Goal: Task Accomplishment & Management: Manage account settings

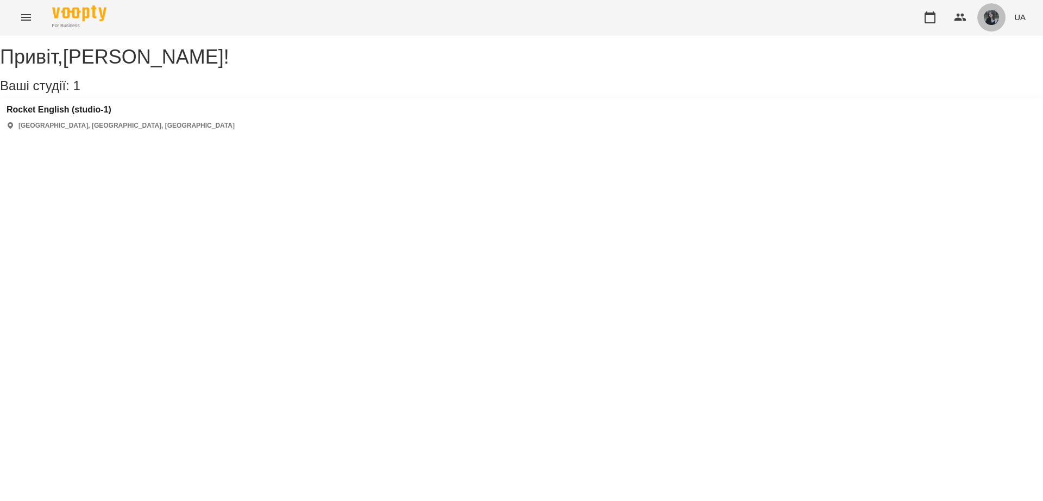
click at [995, 18] on img "button" at bounding box center [991, 17] width 15 height 15
click at [948, 39] on span "[PERSON_NAME]" at bounding box center [977, 41] width 69 height 13
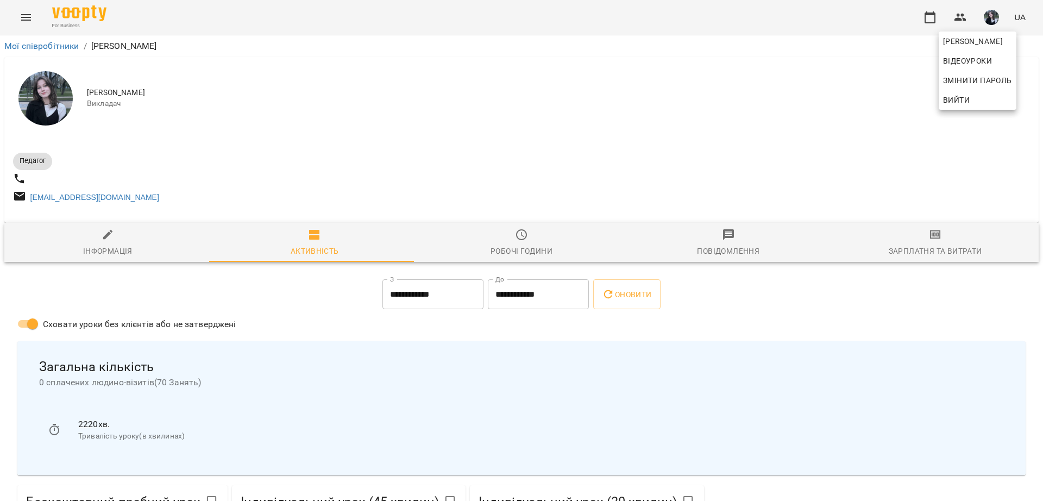
click at [380, 116] on div at bounding box center [521, 250] width 1043 height 501
click at [450, 301] on input "**********" at bounding box center [432, 294] width 101 height 30
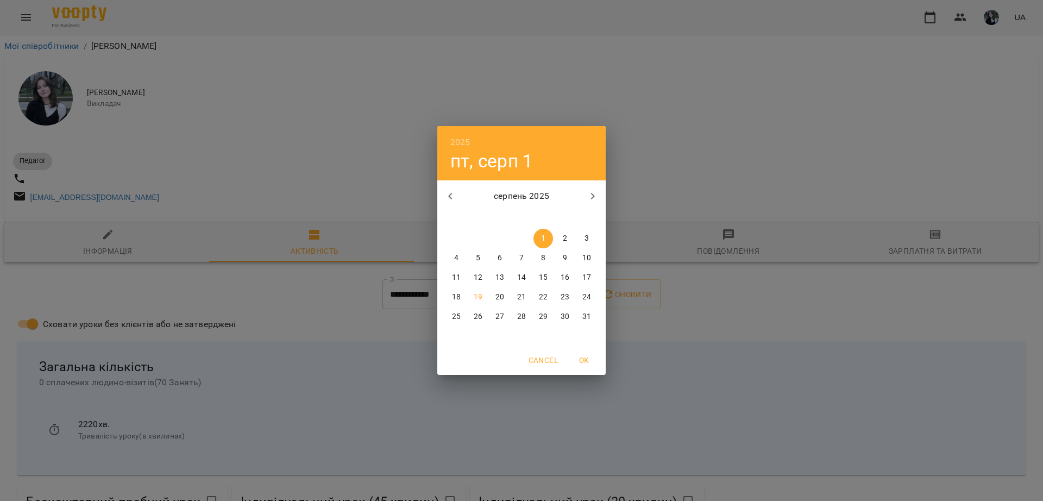
click at [479, 296] on p "19" at bounding box center [478, 297] width 9 height 11
type input "**********"
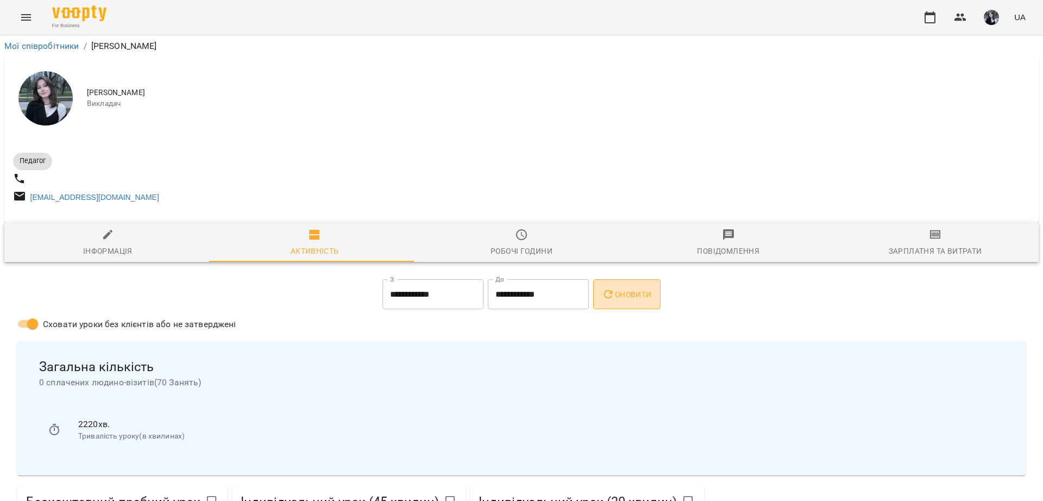
click at [601, 301] on button "Оновити" at bounding box center [626, 294] width 67 height 30
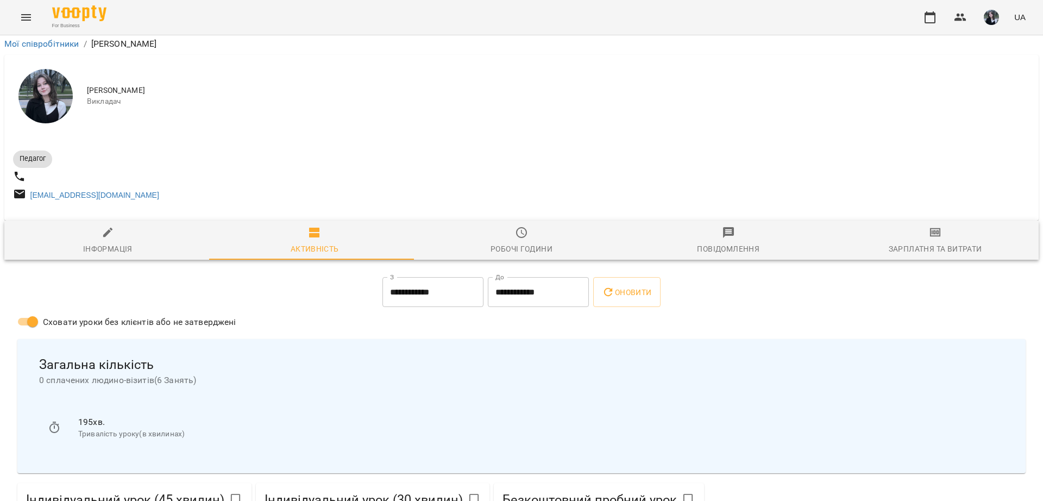
scroll to position [154, 0]
click at [228, 311] on label "Сховати уроки без клієнтів або не затверджені" at bounding box center [123, 321] width 225 height 21
click at [923, 22] on button "button" at bounding box center [930, 17] width 26 height 26
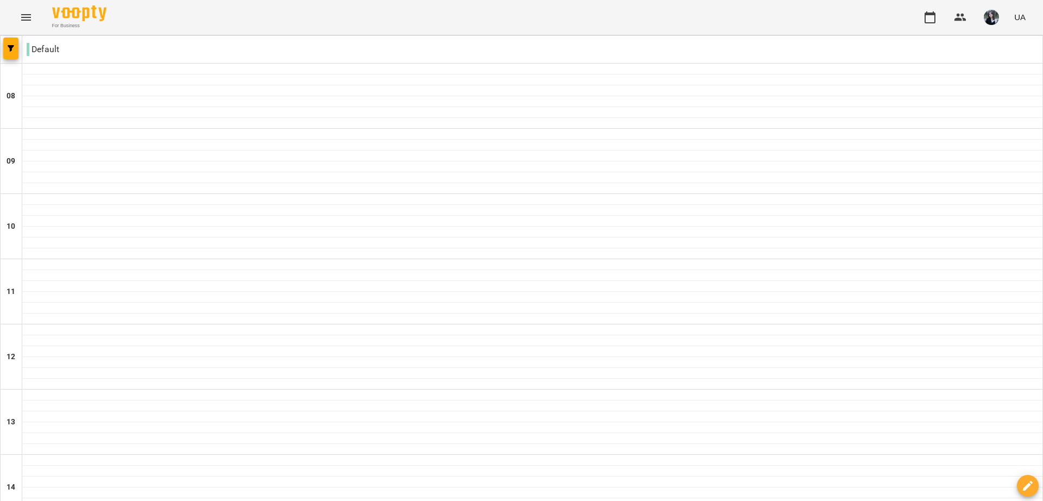
click at [0, 67] on div "Default 08 09 10 11 12 13 14 15 16 17 18 19 20" at bounding box center [521, 473] width 1043 height 876
click at [7, 45] on span "button" at bounding box center [10, 48] width 15 height 7
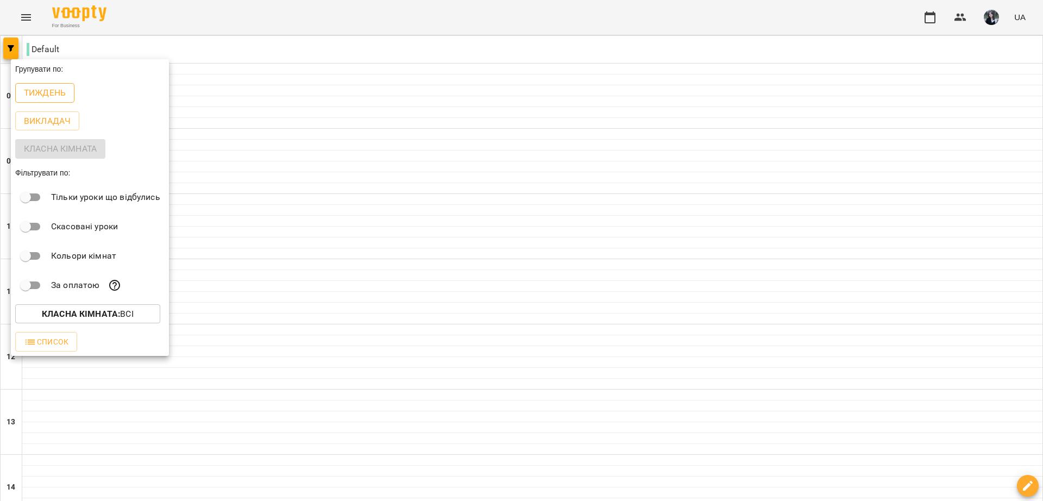
click at [48, 90] on p "Тиждень" at bounding box center [45, 92] width 42 height 13
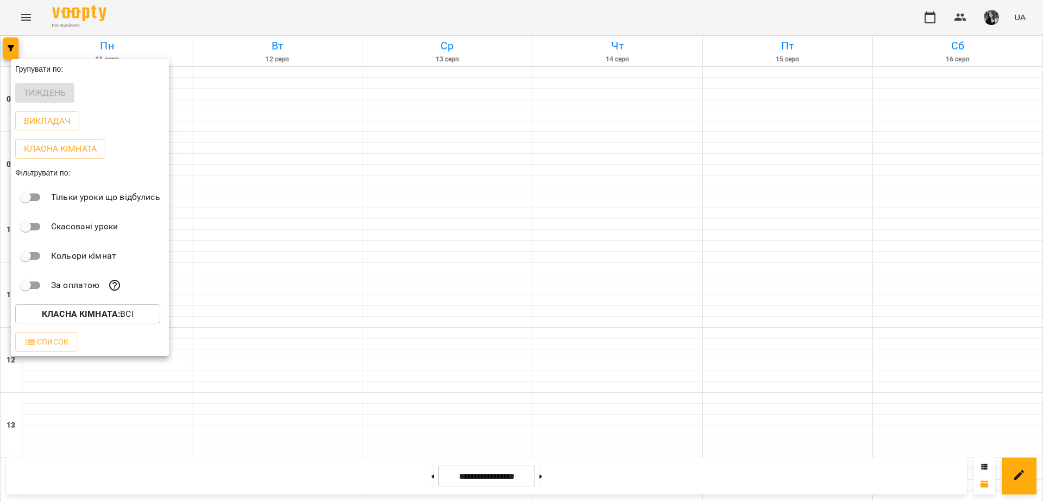
click at [87, 317] on b "Класна кімната :" at bounding box center [81, 314] width 78 height 10
click at [51, 358] on p "Default" at bounding box center [54, 360] width 33 height 13
click at [117, 347] on div at bounding box center [521, 250] width 1043 height 501
click at [91, 317] on b "Класна кімната :" at bounding box center [81, 314] width 78 height 10
click at [206, 288] on div at bounding box center [521, 250] width 1043 height 501
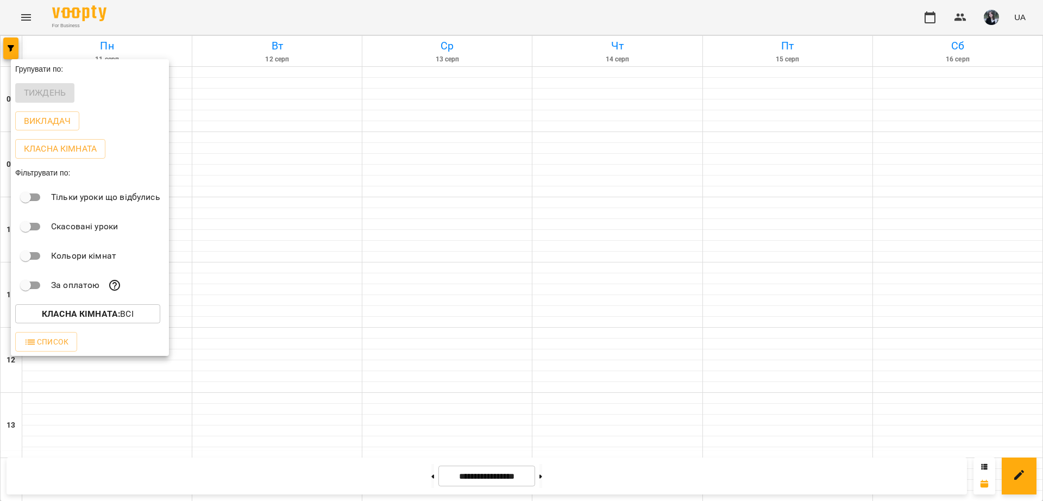
click at [188, 259] on div at bounding box center [521, 250] width 1043 height 501
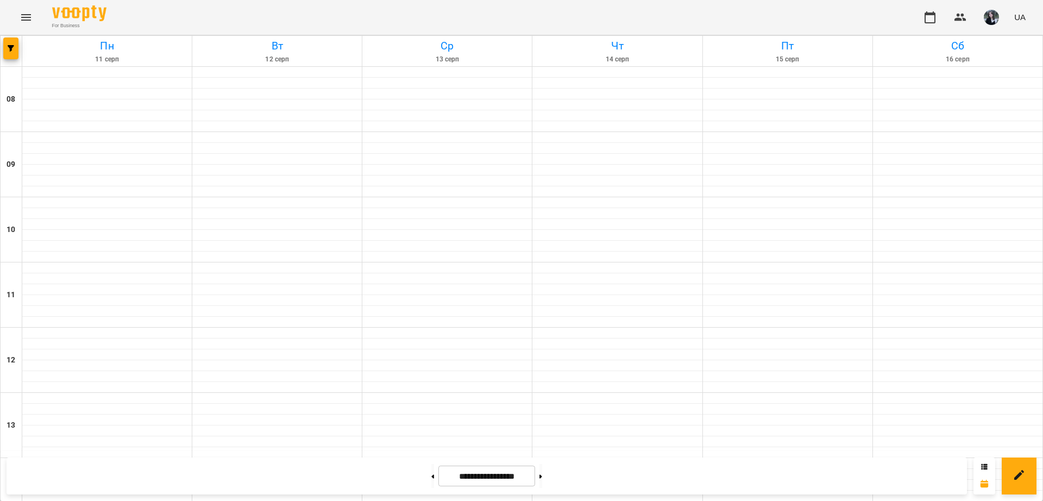
click at [999, 12] on span "button" at bounding box center [991, 17] width 15 height 15
click at [973, 41] on span "[PERSON_NAME]" at bounding box center [977, 41] width 69 height 13
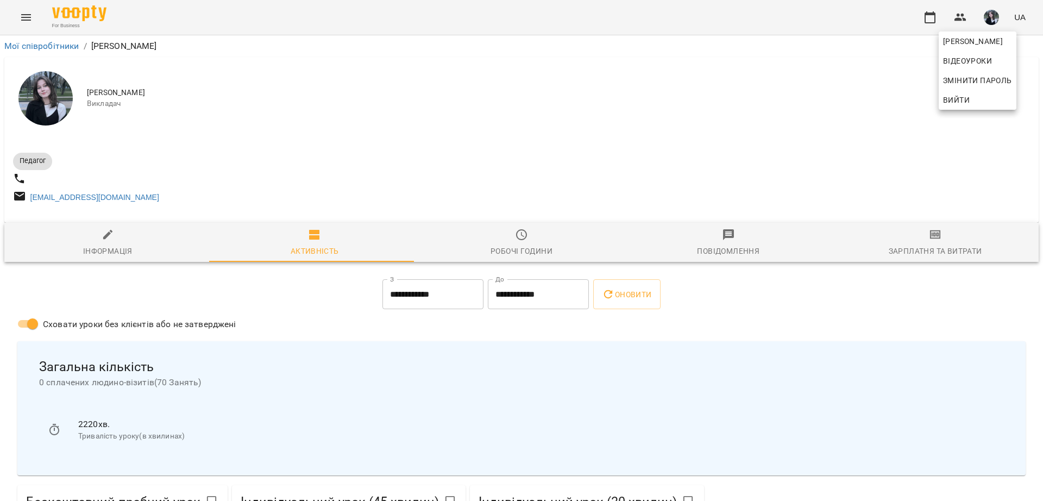
click at [530, 246] on div at bounding box center [521, 250] width 1043 height 501
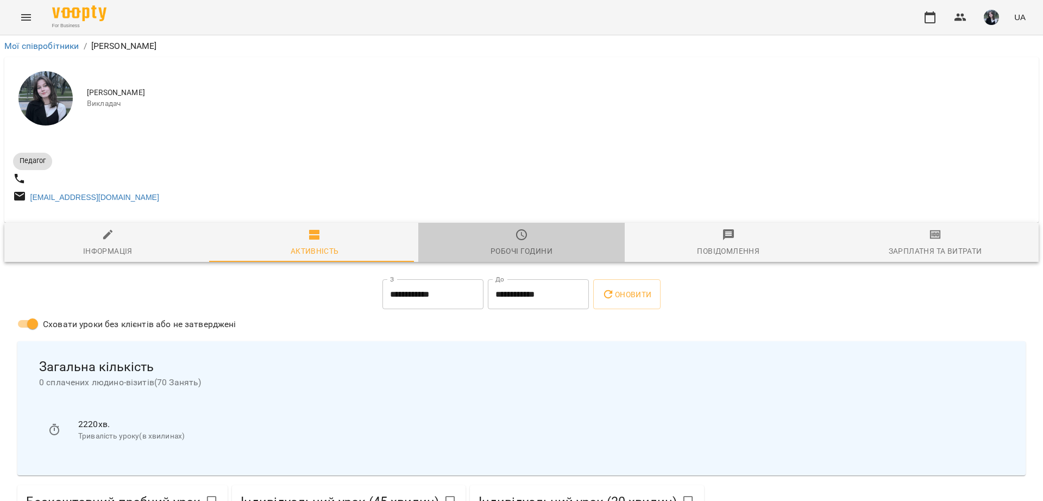
click at [523, 245] on span "Робочі години" at bounding box center [522, 242] width 194 height 29
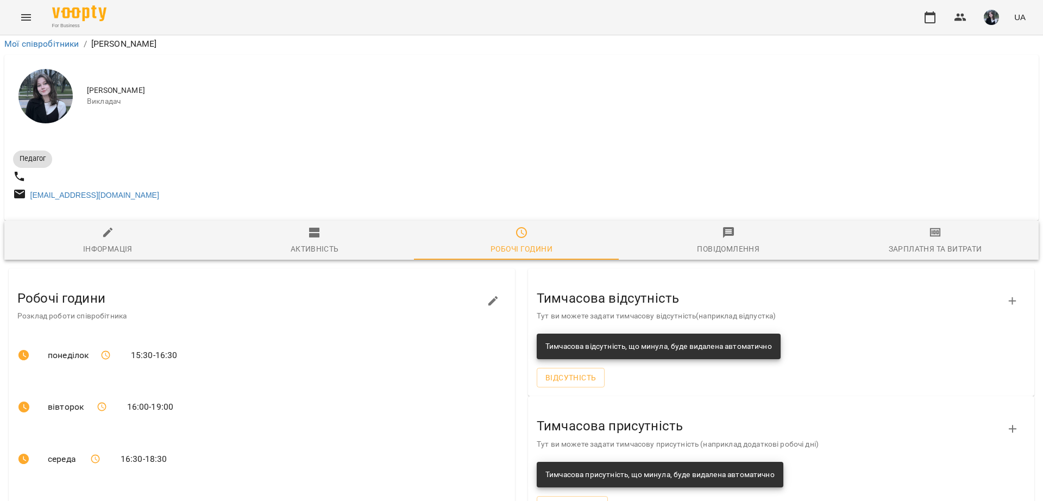
scroll to position [166, 0]
drag, startPoint x: 127, startPoint y: 189, endPoint x: 204, endPoint y: 383, distance: 209.0
click at [204, 383] on ul "Робочі години Розклад роботи співробітника понеділок 15:30 - 16:30 вівторок 16:…" at bounding box center [262, 490] width 506 height 444
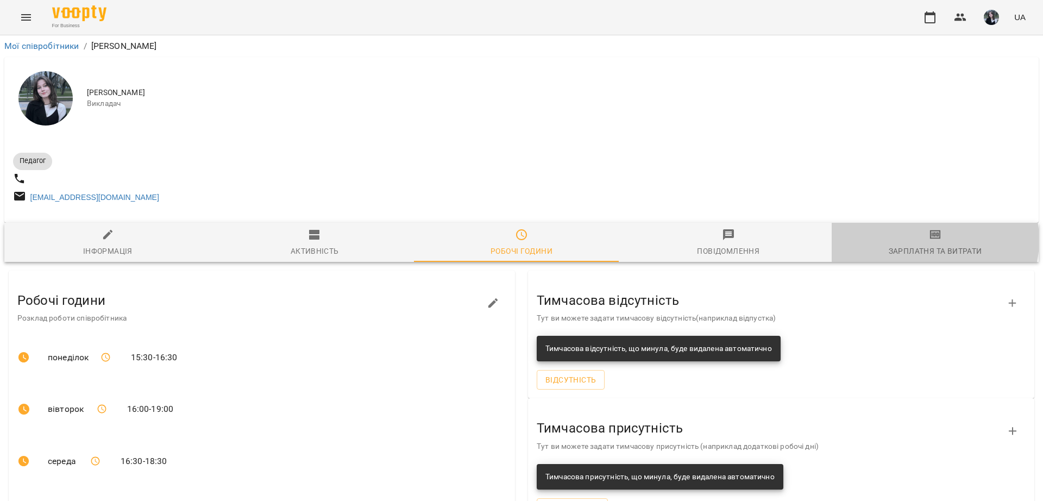
click at [929, 241] on icon "button" at bounding box center [935, 234] width 13 height 13
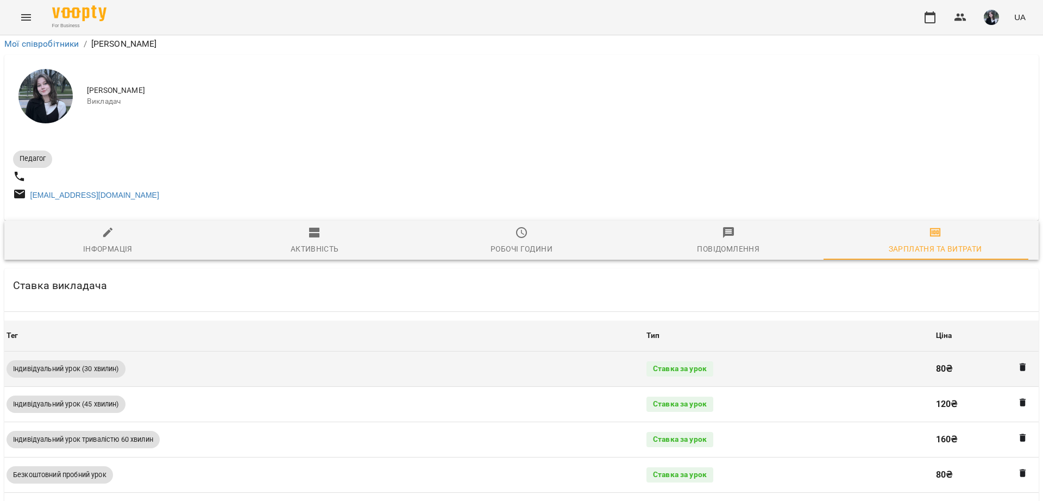
scroll to position [287, 0]
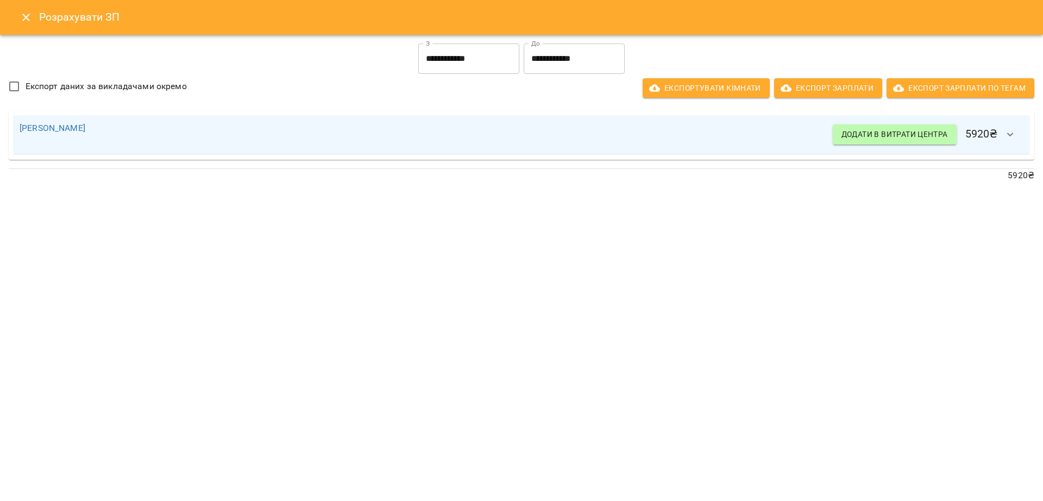
click at [1010, 130] on icon "button" at bounding box center [1010, 134] width 13 height 13
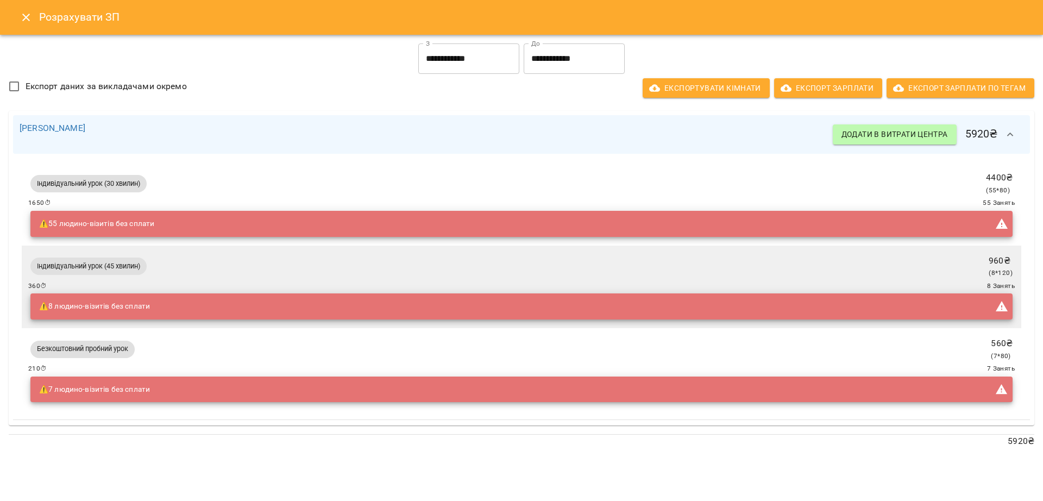
click at [1010, 130] on icon "button" at bounding box center [1010, 134] width 13 height 13
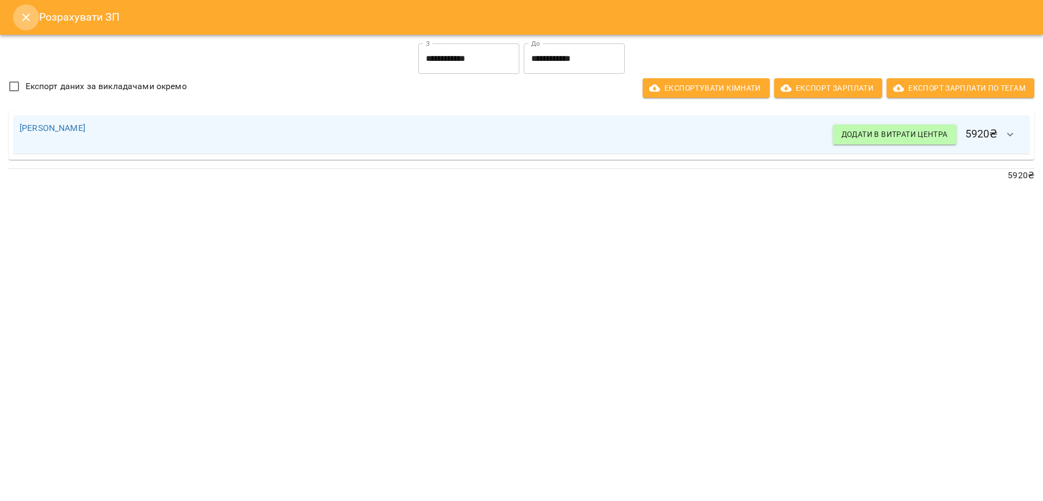
click at [24, 22] on icon "Close" at bounding box center [26, 17] width 13 height 13
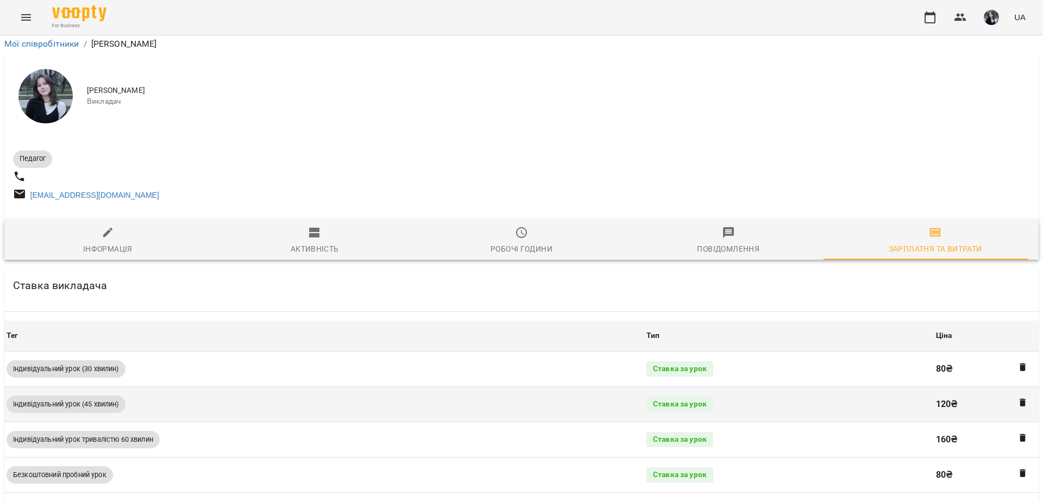
scroll to position [152, 2]
